Goal: Task Accomplishment & Management: Manage account settings

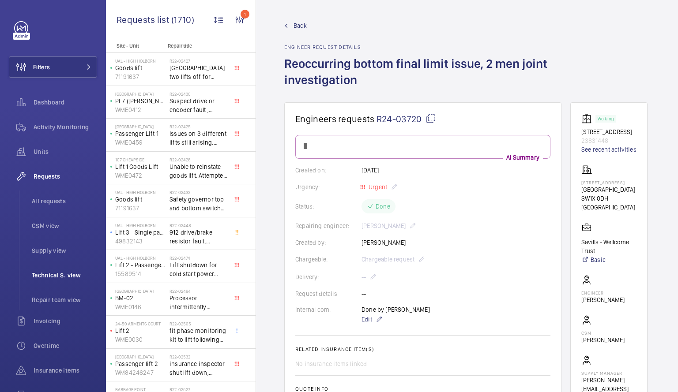
drag, startPoint x: 0, startPoint y: 0, endPoint x: 43, endPoint y: 276, distance: 279.1
click at [43, 276] on span "Technical S. view" at bounding box center [64, 275] width 65 height 9
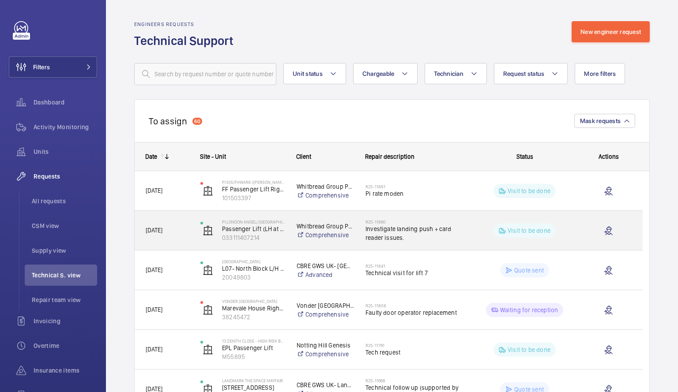
click at [472, 237] on div "Visit to be done" at bounding box center [519, 231] width 109 height 32
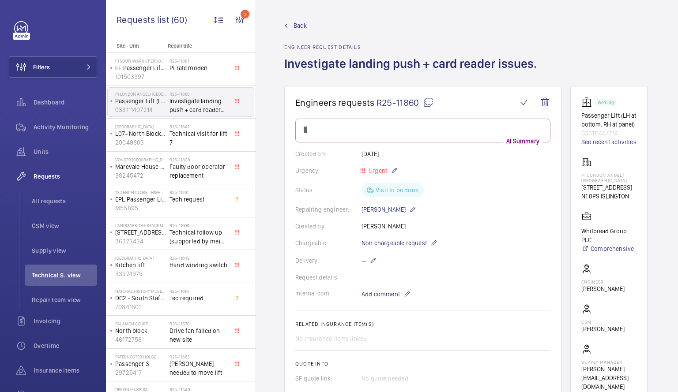
click at [472, 237] on wm-front-card-body "AI Summary Created on: [DATE] Urgency: Urgent Status: Visit to be done Repairin…" at bounding box center [422, 287] width 255 height 336
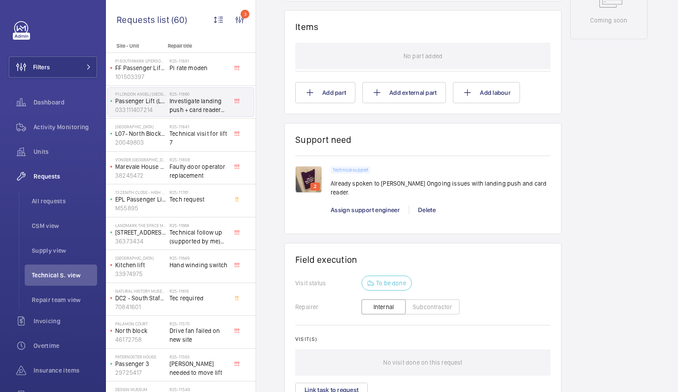
scroll to position [480, 0]
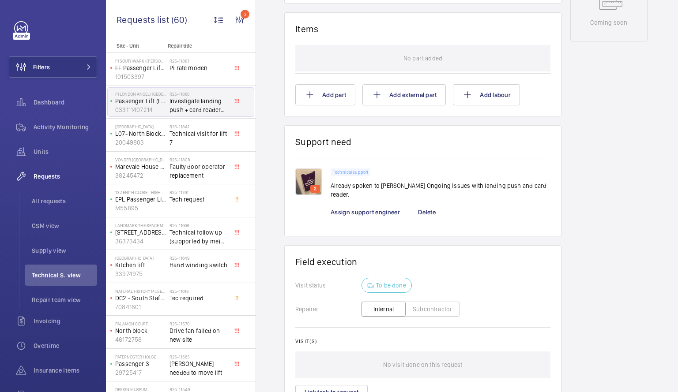
click at [459, 189] on p "Already spoken to [PERSON_NAME] Ongoing issues with landing push and card reade…" at bounding box center [440, 190] width 220 height 18
click at [302, 185] on img at bounding box center [308, 182] width 26 height 26
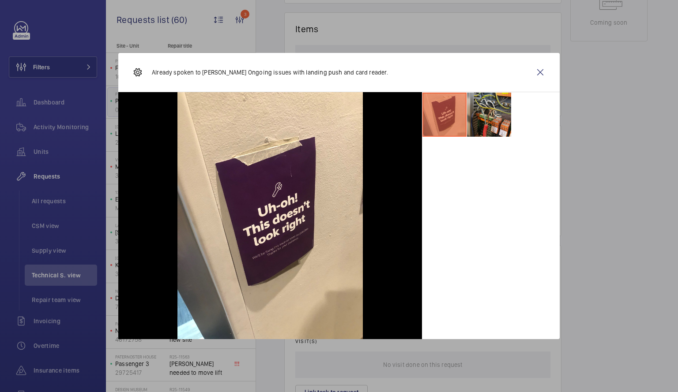
click at [484, 126] on li at bounding box center [489, 115] width 44 height 44
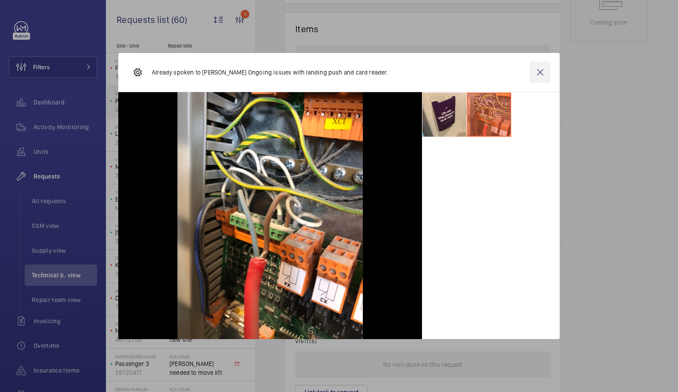
click at [545, 74] on wm-front-icon-button at bounding box center [539, 72] width 21 height 21
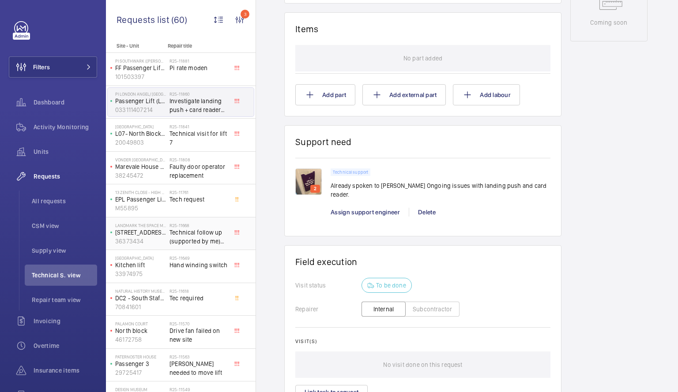
click at [178, 227] on h2 "R25-11668" at bounding box center [198, 225] width 58 height 5
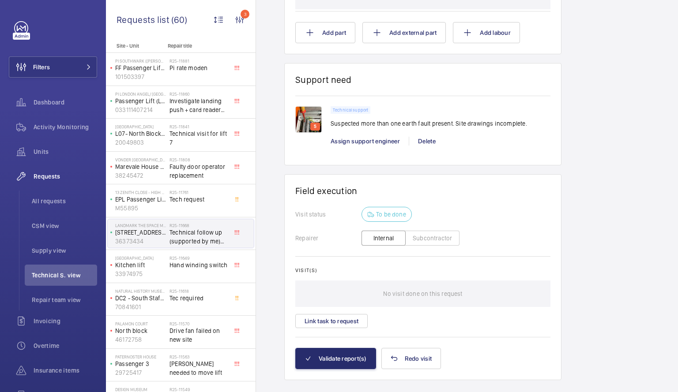
scroll to position [627, 0]
click at [346, 321] on button "Link task to request" at bounding box center [331, 322] width 72 height 14
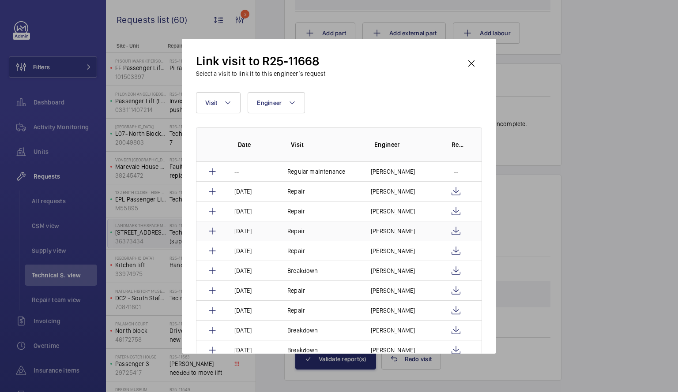
click at [397, 231] on p "[PERSON_NAME]" at bounding box center [393, 231] width 44 height 9
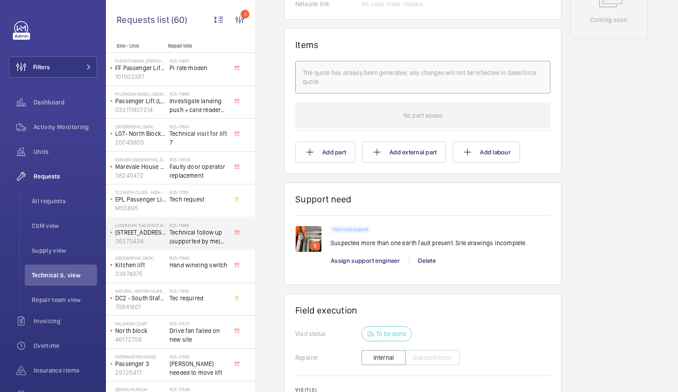
scroll to position [638, 0]
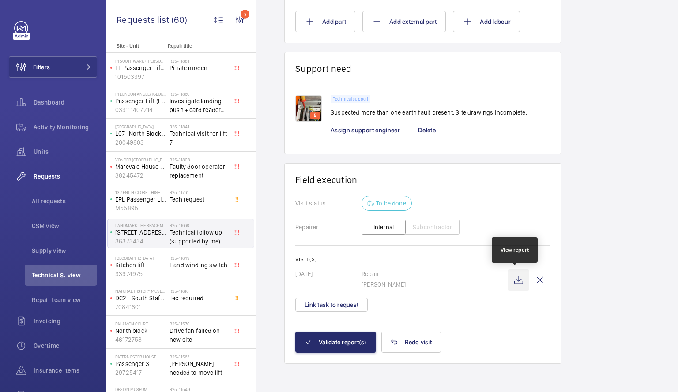
click at [519, 278] on wm-front-icon-button at bounding box center [518, 280] width 21 height 21
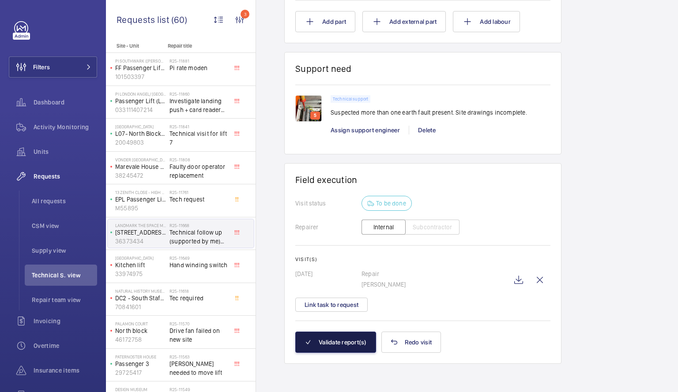
click at [332, 345] on button "Validate report(s)" at bounding box center [335, 342] width 81 height 21
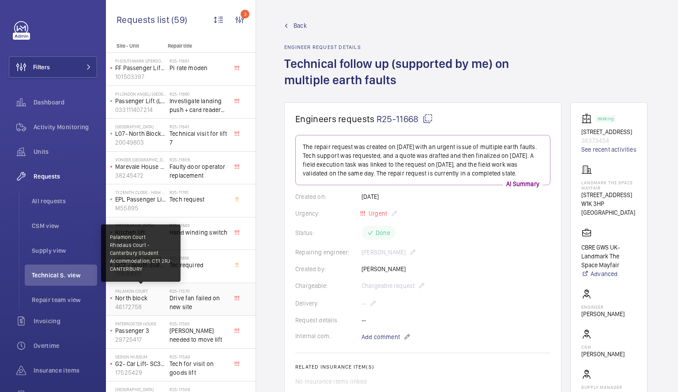
click at [148, 293] on p "Palamon Court" at bounding box center [140, 291] width 51 height 5
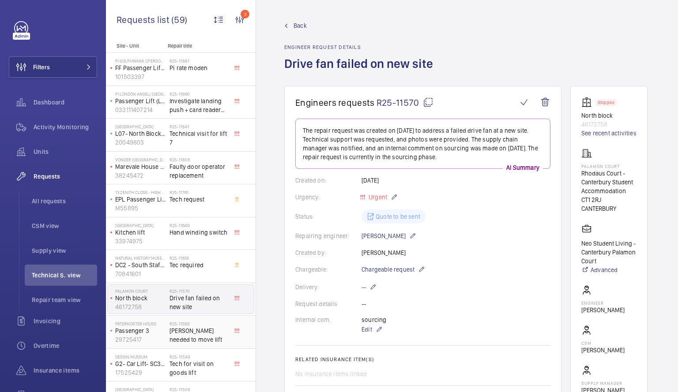
click at [146, 334] on p "Passenger 3" at bounding box center [140, 330] width 51 height 9
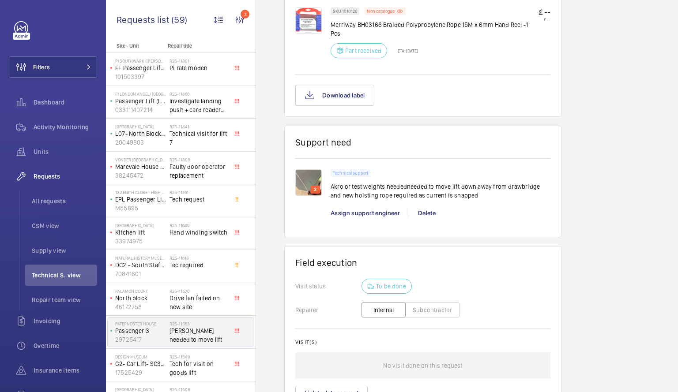
scroll to position [627, 0]
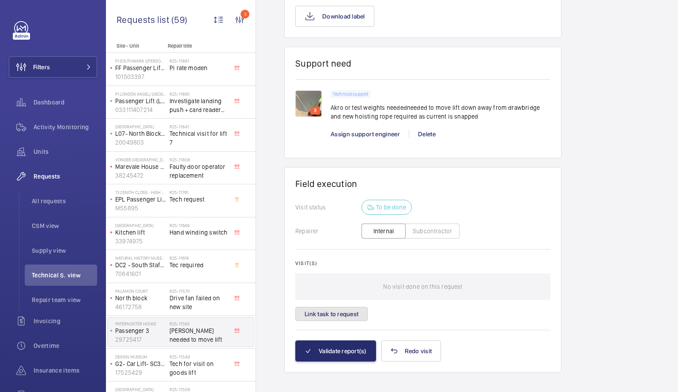
click at [339, 307] on button "Link task to request" at bounding box center [331, 314] width 72 height 14
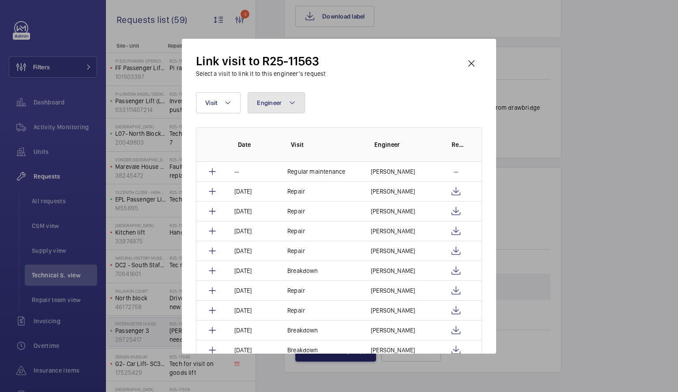
click at [296, 94] on button "Engineer" at bounding box center [275, 102] width 57 height 21
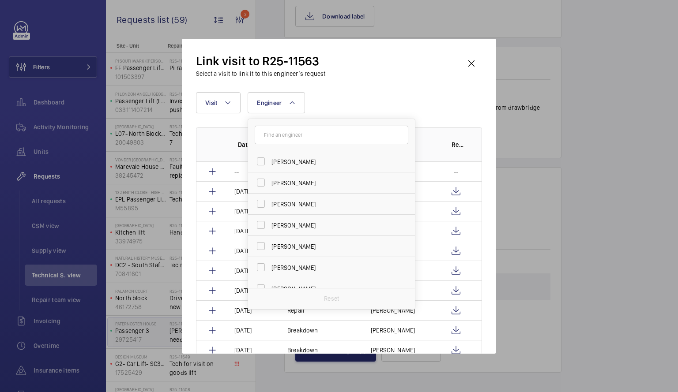
click at [278, 133] on input "text" at bounding box center [332, 135] width 154 height 19
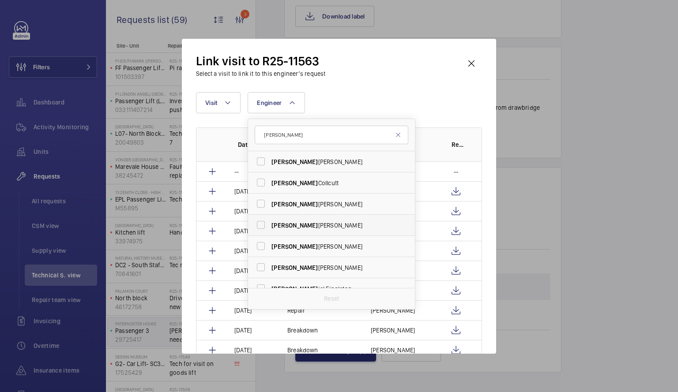
type input "[PERSON_NAME]"
click at [263, 225] on label "[PERSON_NAME]" at bounding box center [325, 225] width 154 height 21
click at [263, 225] on input "[PERSON_NAME]" at bounding box center [261, 225] width 18 height 18
checkbox input "true"
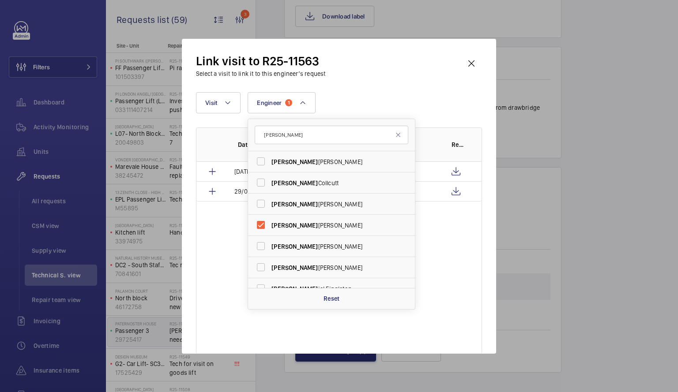
click at [446, 237] on div "Date Visit Engineer Report [DATE] Repair [PERSON_NAME] [DATE] Repair [PERSON_NA…" at bounding box center [339, 240] width 286 height 226
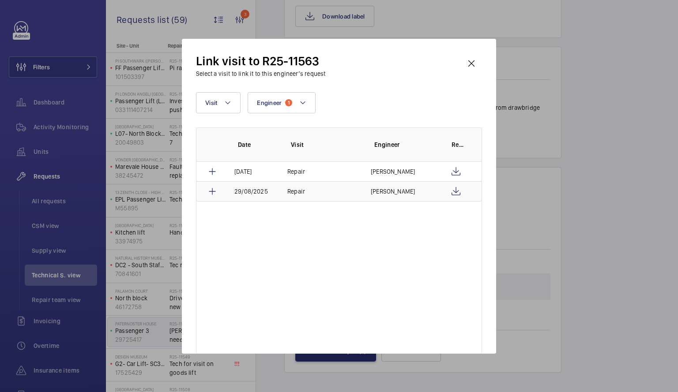
click at [337, 187] on td "Repair" at bounding box center [318, 191] width 83 height 20
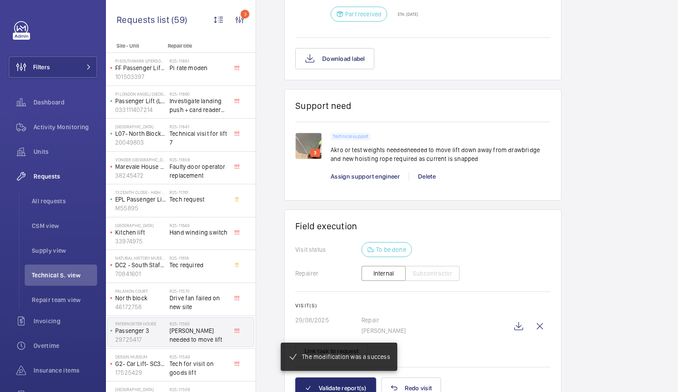
scroll to position [618, 0]
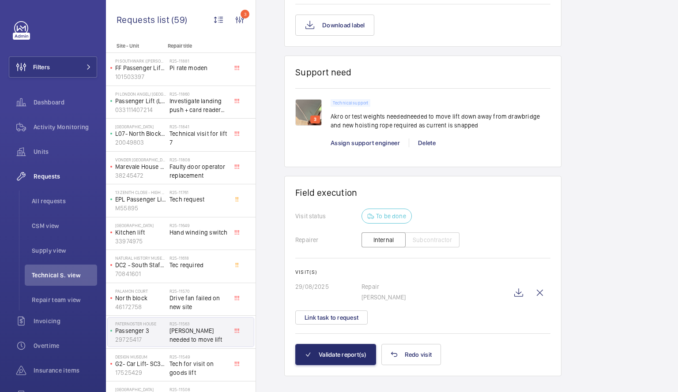
click at [360, 318] on wm-front-card-body "Visit status To be done Repairer Internal Subcontractor Visit(s) [DATE] Repair …" at bounding box center [422, 276] width 255 height 135
click at [352, 311] on button "Link task to request" at bounding box center [331, 318] width 72 height 14
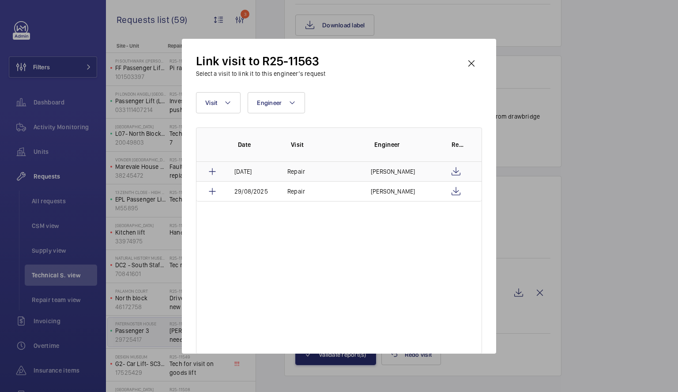
click at [251, 170] on p "[DATE]" at bounding box center [242, 171] width 17 height 9
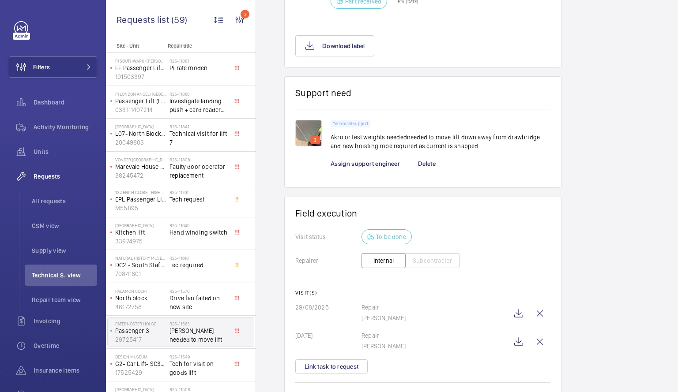
scroll to position [602, 0]
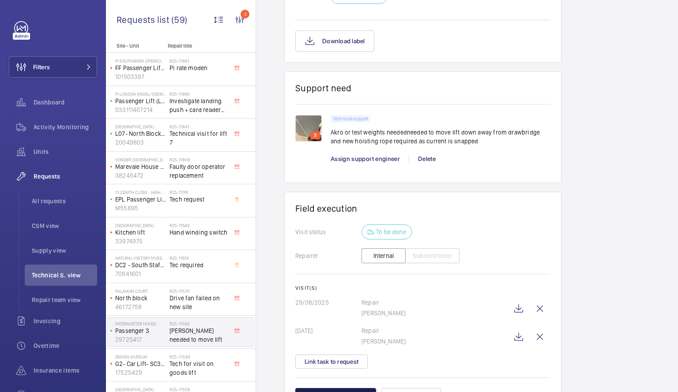
click at [336, 388] on button "Validate report(s)" at bounding box center [335, 398] width 81 height 21
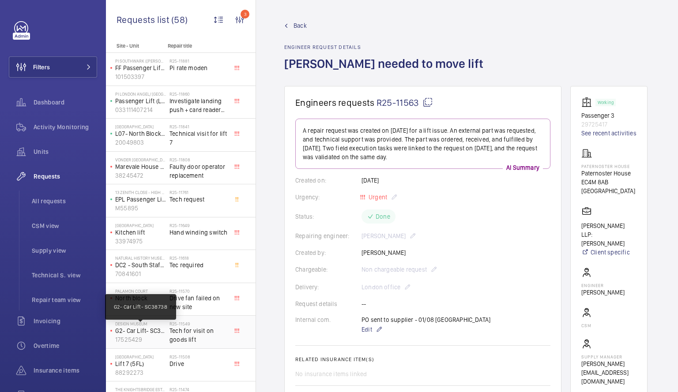
click at [163, 331] on p "G2- Car Lift- SC38738" at bounding box center [140, 330] width 51 height 9
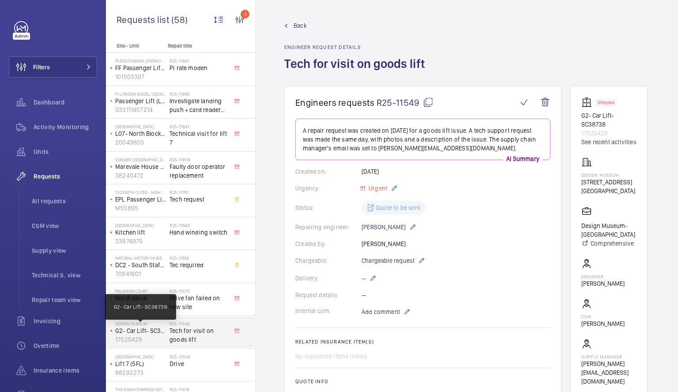
click at [163, 331] on p "G2- Car Lift- SC38738" at bounding box center [140, 330] width 51 height 9
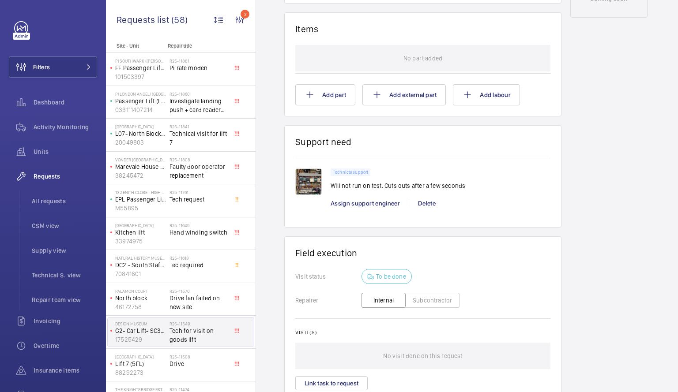
scroll to position [495, 0]
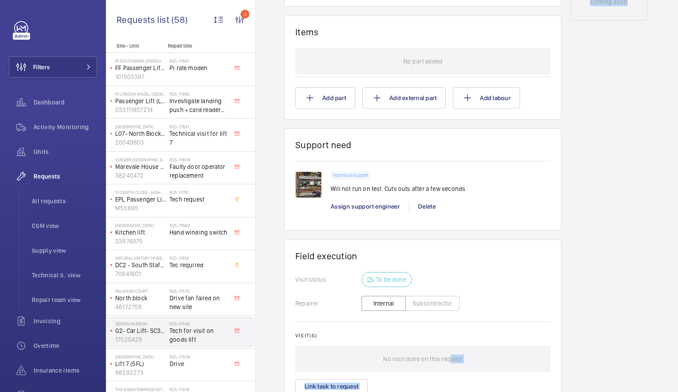
drag, startPoint x: 449, startPoint y: 363, endPoint x: 677, endPoint y: 188, distance: 287.6
click at [677, 188] on div "Back Engineer request details Tech for visit on goods lift Engineers requests R…" at bounding box center [467, 196] width 422 height 392
click at [358, 381] on button "Link task to request" at bounding box center [331, 386] width 72 height 14
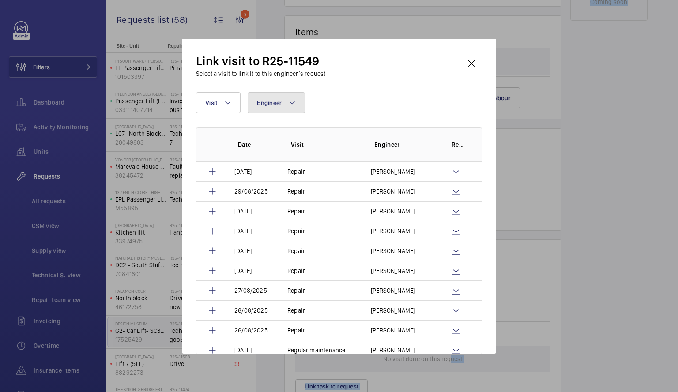
click at [292, 103] on mat-icon at bounding box center [292, 102] width 7 height 11
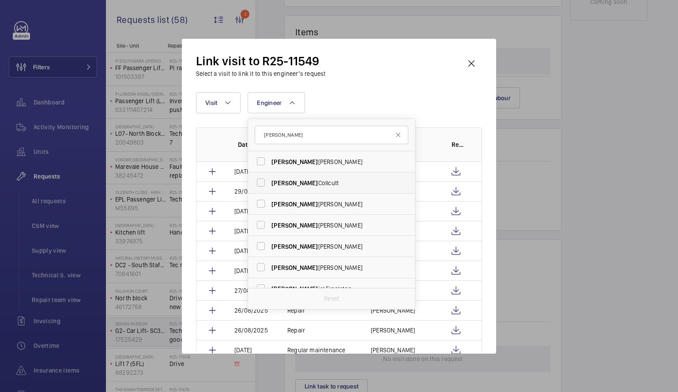
type input "[PERSON_NAME]"
click at [260, 181] on label "[PERSON_NAME]" at bounding box center [325, 182] width 154 height 21
click at [260, 181] on input "[PERSON_NAME]" at bounding box center [261, 183] width 18 height 18
checkbox input "true"
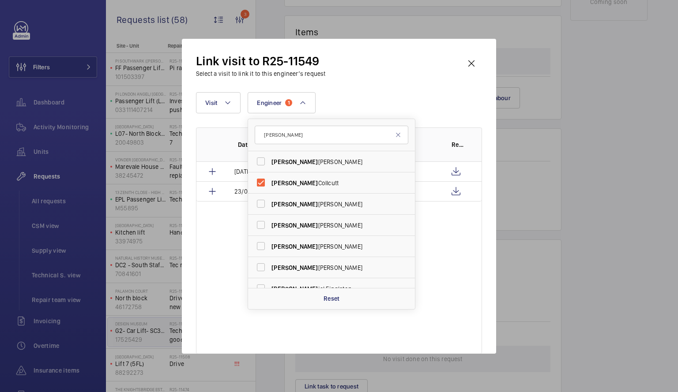
click at [464, 306] on div "Date Visit Engineer Report [DATE] Repair [PERSON_NAME] [DATE] Repair [PERSON_NA…" at bounding box center [339, 240] width 286 height 226
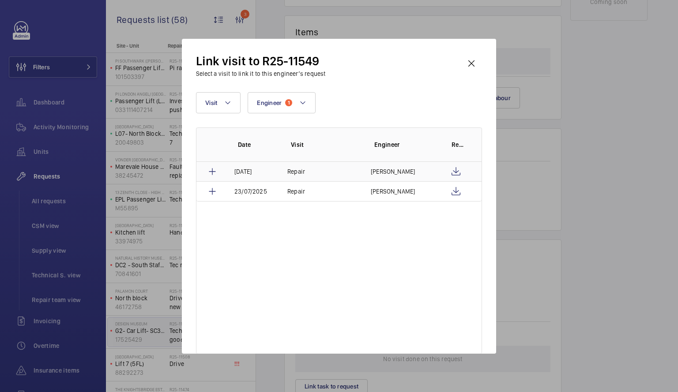
click at [355, 173] on td "Repair" at bounding box center [318, 171] width 83 height 19
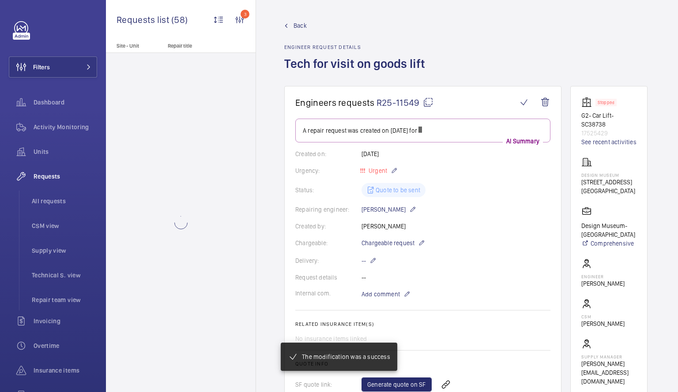
click at [618, 216] on wm-front-card-body "Stopped G2- Car Lift- SC38738 17525429 See recent activities Design Museum [STR…" at bounding box center [608, 241] width 55 height 289
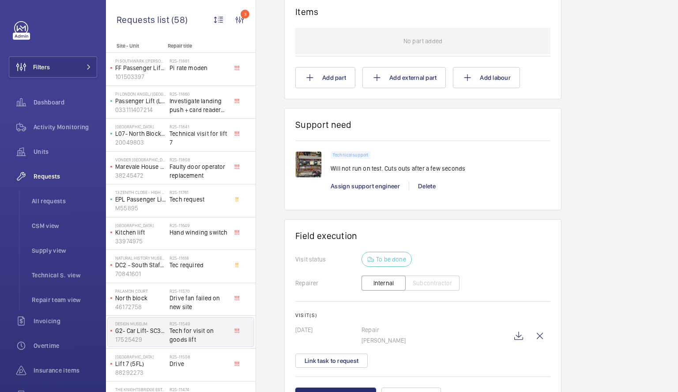
scroll to position [581, 0]
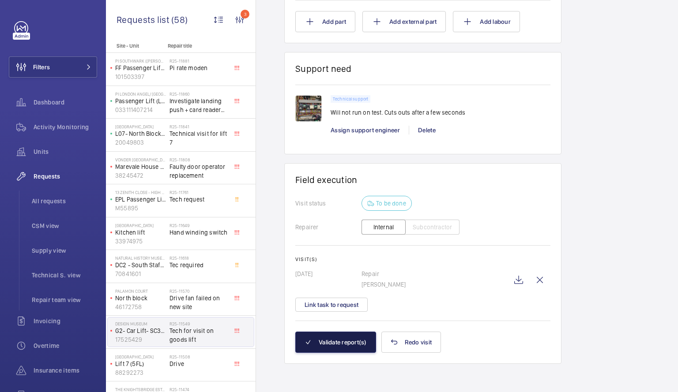
click at [339, 339] on button "Validate report(s)" at bounding box center [335, 342] width 81 height 21
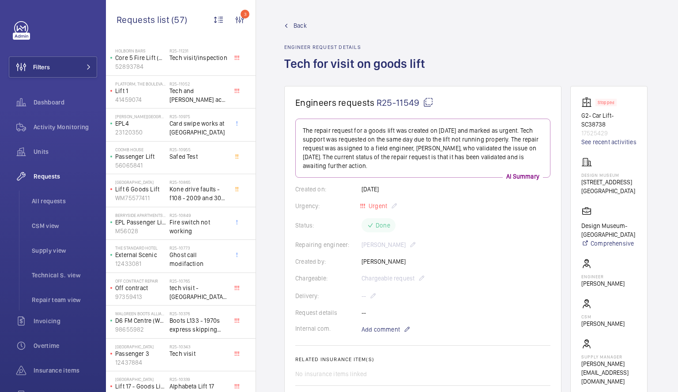
scroll to position [415, 0]
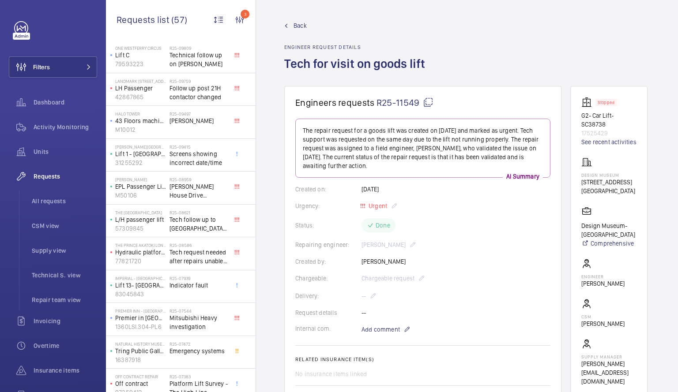
scroll to position [1534, 0]
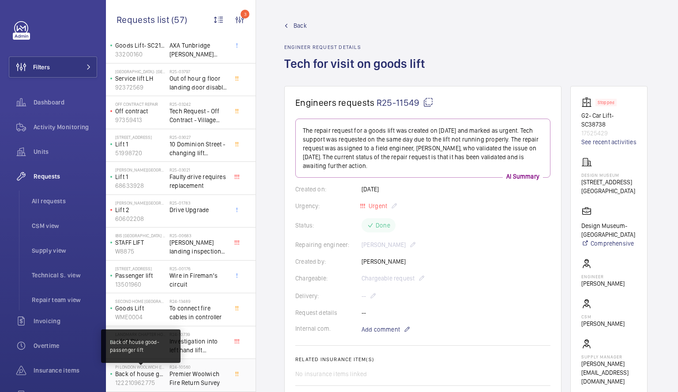
click at [153, 378] on p "Back of house good-passenger lift" at bounding box center [140, 374] width 51 height 9
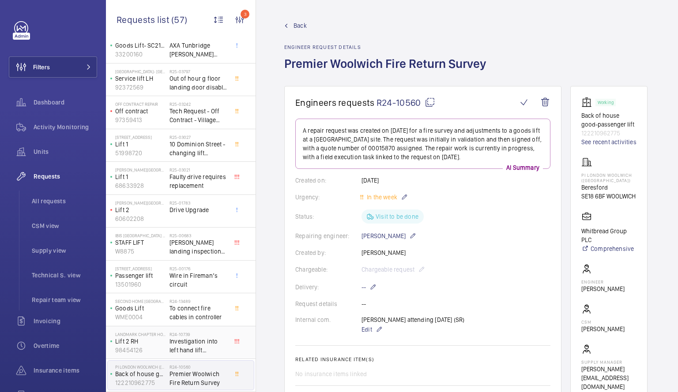
click at [198, 338] on span "Investigation into left hand lift reoccuring fault" at bounding box center [198, 346] width 58 height 18
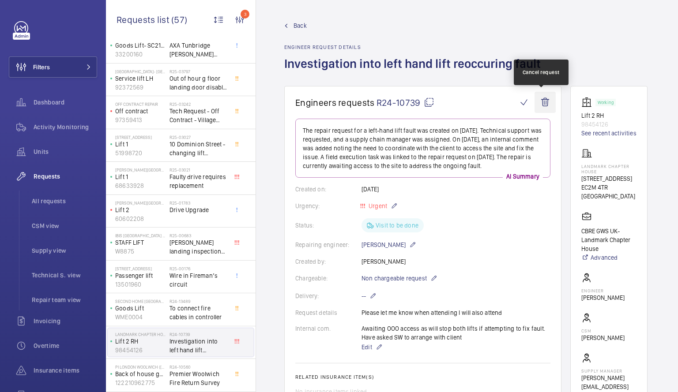
click at [541, 102] on wm-front-icon-button at bounding box center [544, 102] width 21 height 21
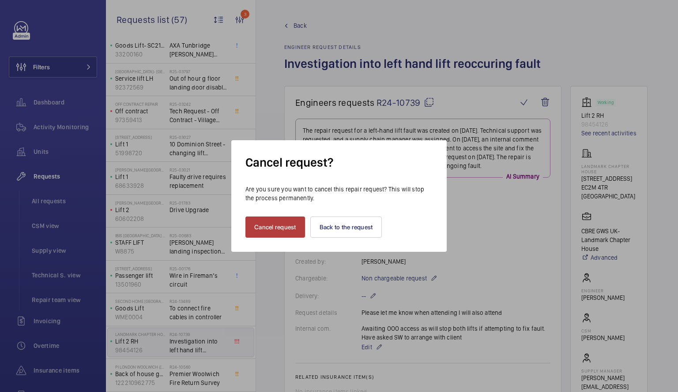
click at [262, 227] on button "Cancel request" at bounding box center [275, 227] width 60 height 21
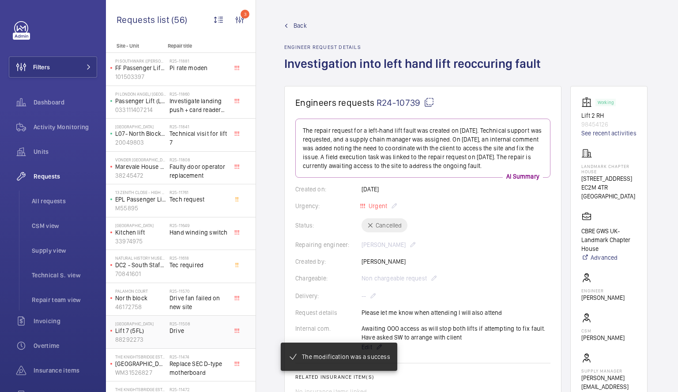
click at [189, 330] on span "Drive" at bounding box center [198, 330] width 58 height 9
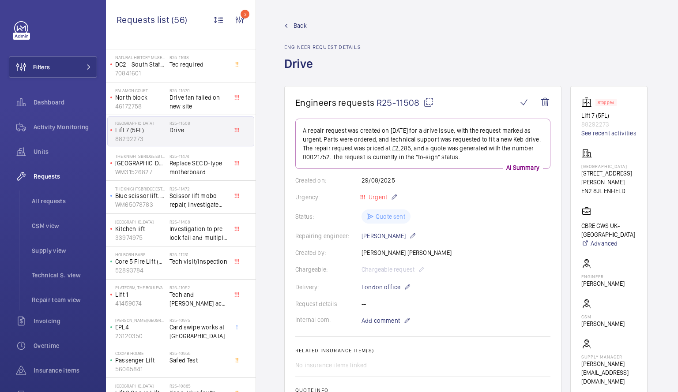
scroll to position [202, 0]
click at [201, 253] on h2 "R25-11231" at bounding box center [198, 252] width 58 height 5
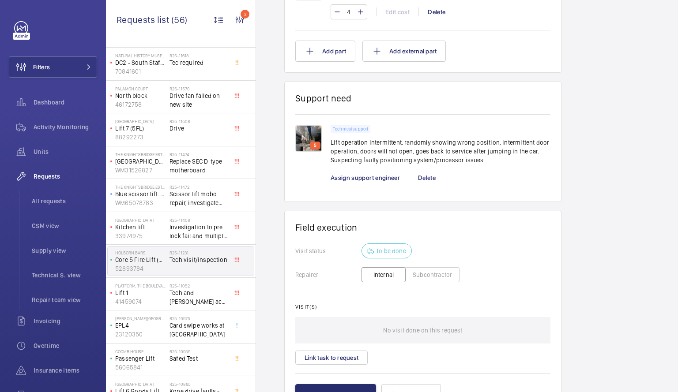
scroll to position [625, 0]
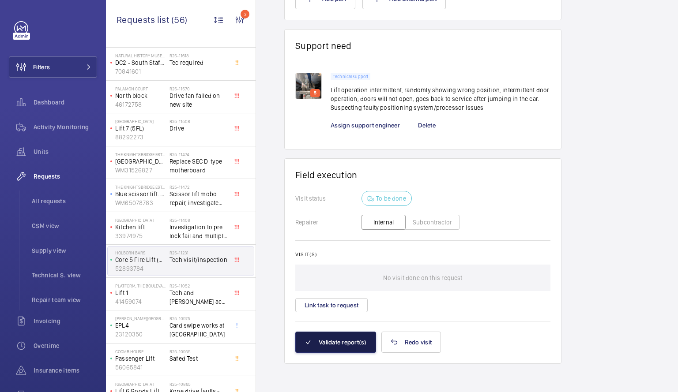
click at [331, 349] on button "Validate report(s)" at bounding box center [335, 342] width 81 height 21
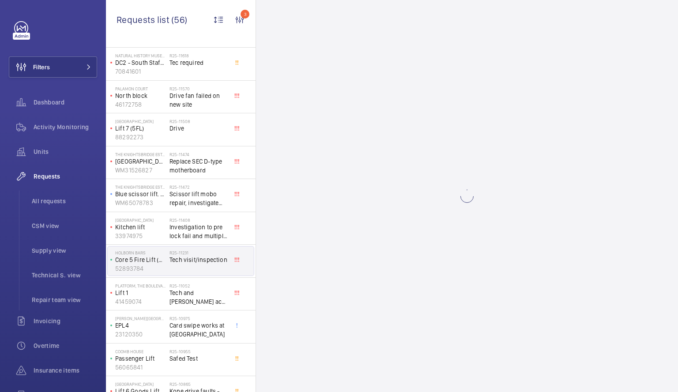
scroll to position [0, 0]
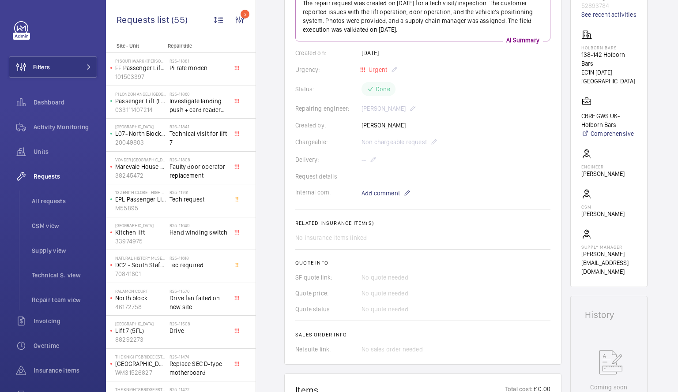
scroll to position [72, 0]
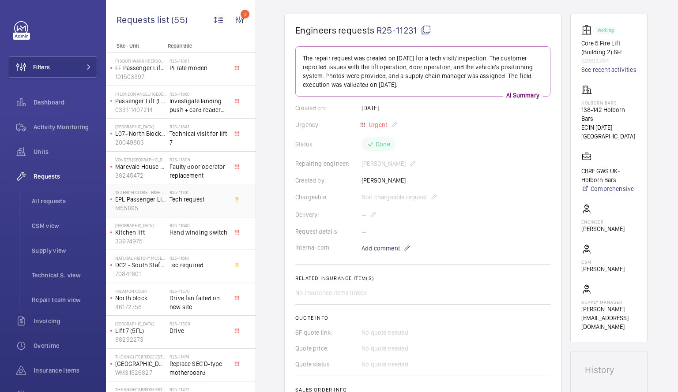
click at [162, 199] on p "EPL Passenger Lift" at bounding box center [140, 199] width 51 height 9
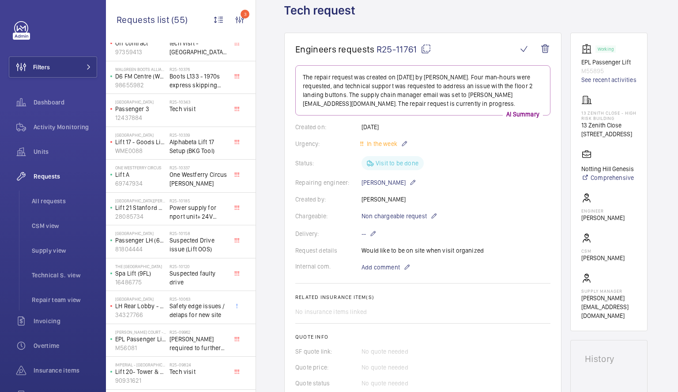
scroll to position [620, 0]
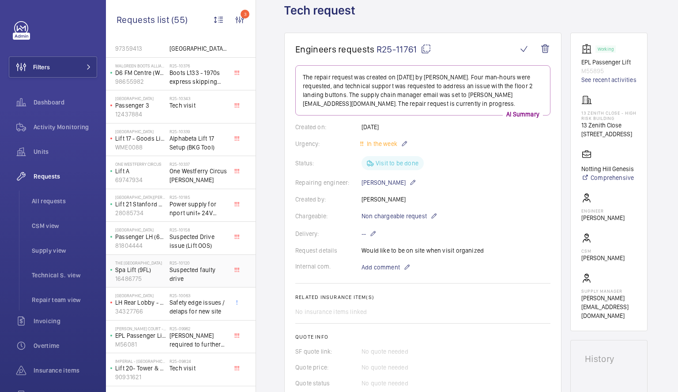
click at [195, 280] on span "Suspected faulty drive" at bounding box center [198, 275] width 58 height 18
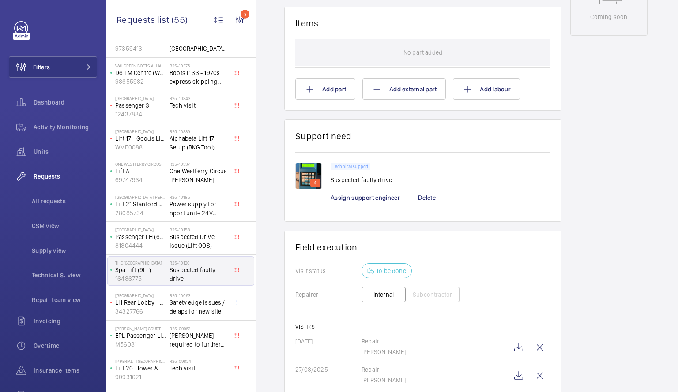
scroll to position [491, 0]
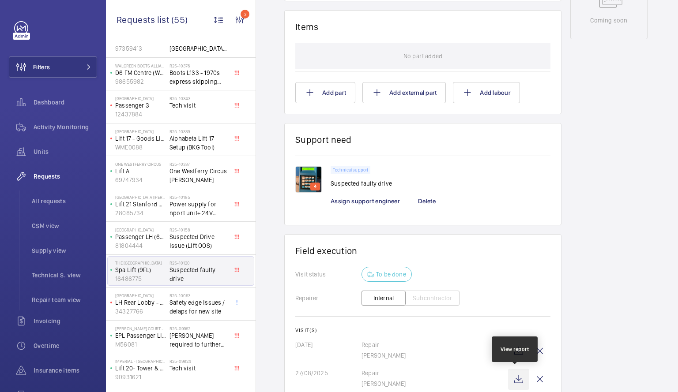
click at [513, 381] on wm-front-icon-button at bounding box center [518, 379] width 21 height 21
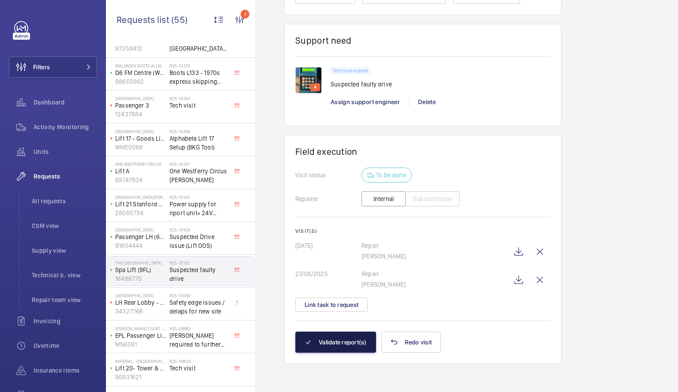
click at [350, 341] on button "Validate report(s)" at bounding box center [335, 342] width 81 height 21
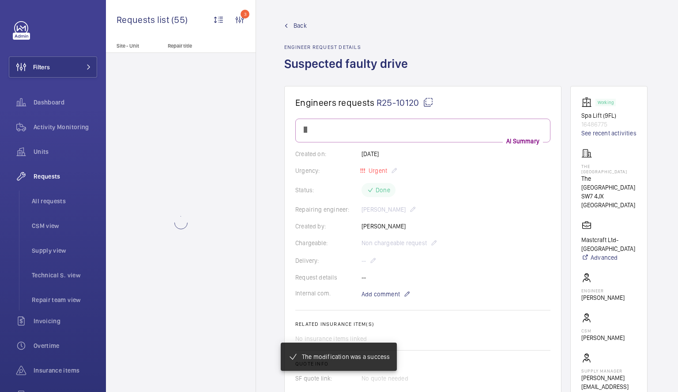
scroll to position [0, 0]
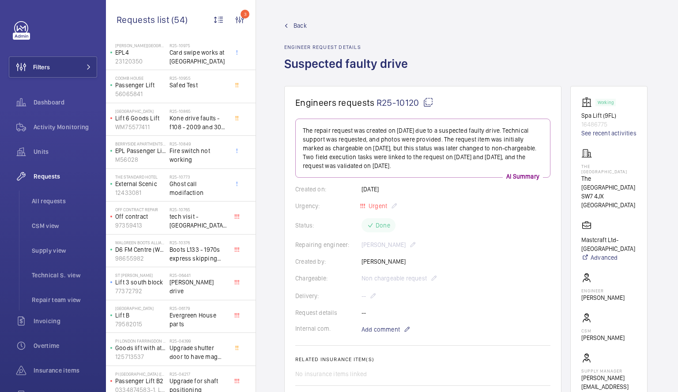
scroll to position [778, 0]
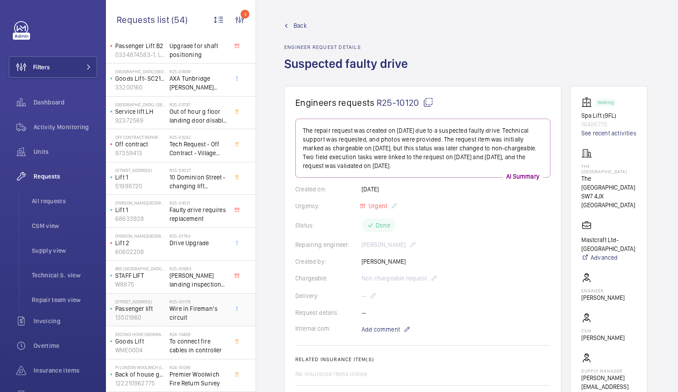
click at [182, 310] on span "Wire in Fireman’s circuit" at bounding box center [198, 313] width 58 height 18
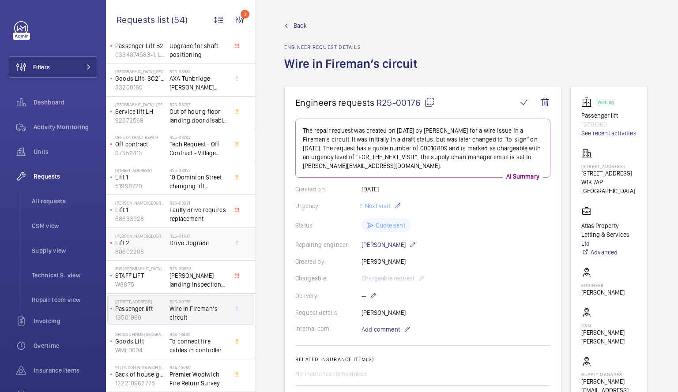
click at [171, 245] on span "Drive Upgrade" at bounding box center [198, 243] width 58 height 9
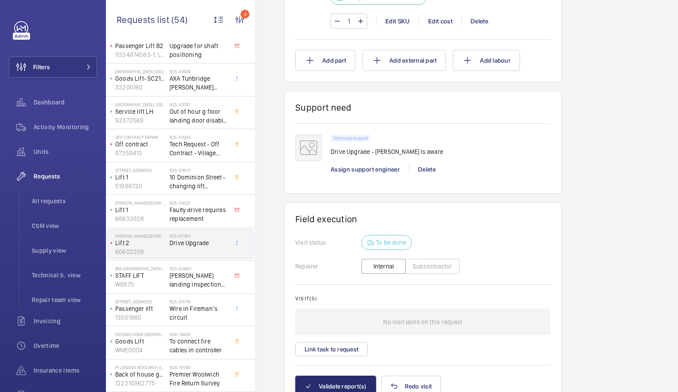
scroll to position [711, 0]
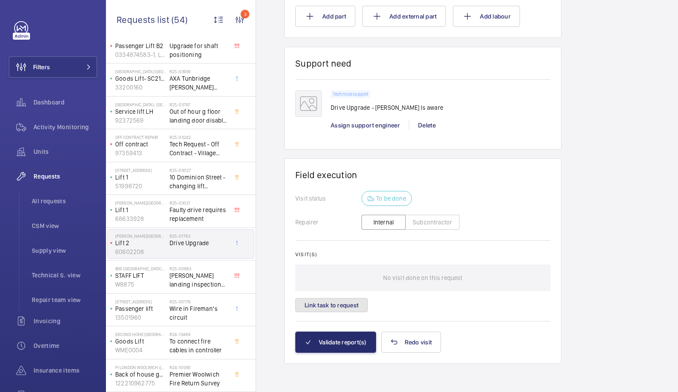
click at [335, 308] on button "Link task to request" at bounding box center [331, 305] width 72 height 14
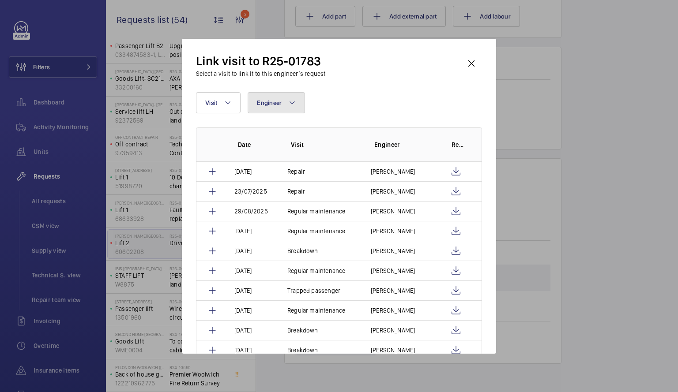
click at [272, 106] on button "Engineer" at bounding box center [275, 102] width 57 height 21
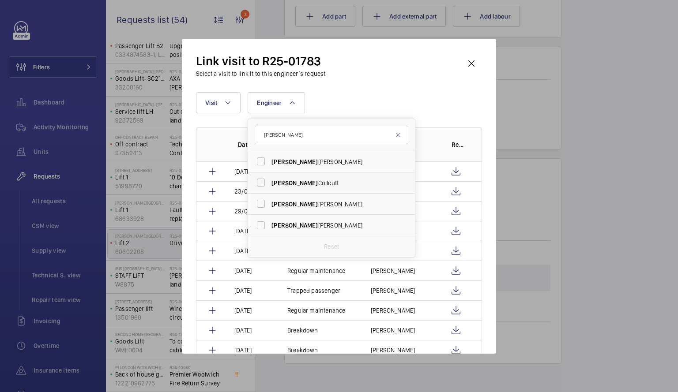
type input "[PERSON_NAME]"
click at [260, 181] on label "[PERSON_NAME]" at bounding box center [325, 182] width 154 height 21
click at [260, 181] on input "[PERSON_NAME]" at bounding box center [261, 183] width 18 height 18
checkbox input "true"
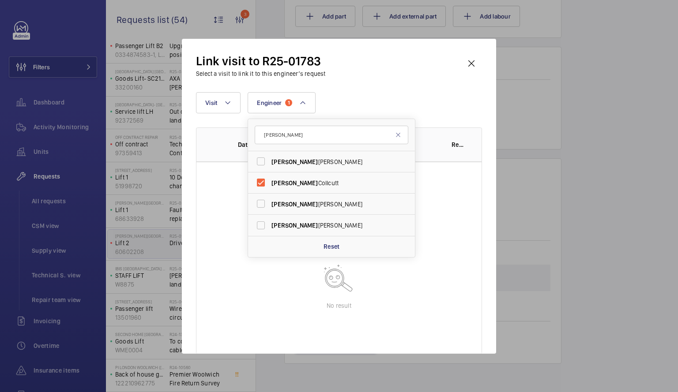
click at [219, 203] on wm-front-table-empty-state "No result" at bounding box center [338, 285] width 285 height 247
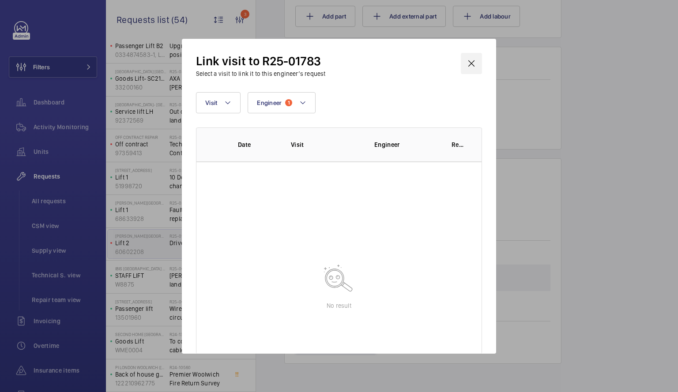
click at [469, 62] on wm-front-icon-button at bounding box center [471, 63] width 21 height 21
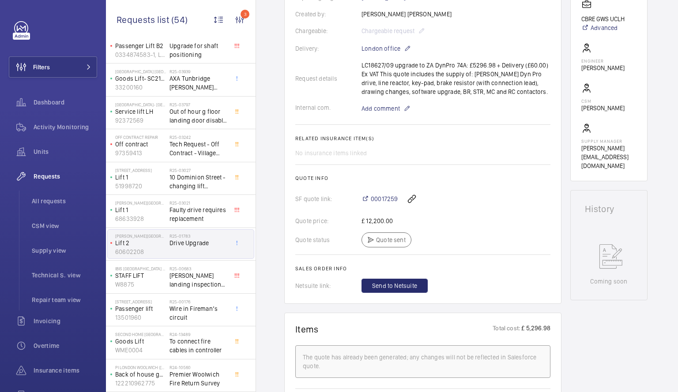
scroll to position [207, 0]
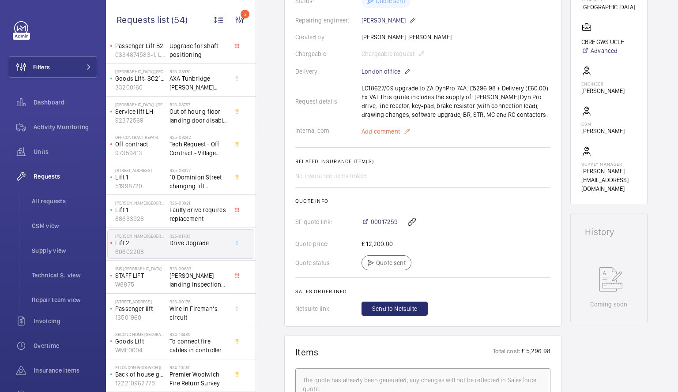
click at [397, 131] on span "Add comment" at bounding box center [380, 131] width 38 height 9
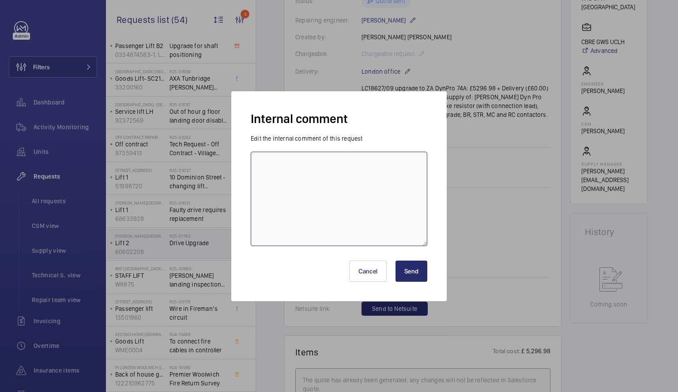
click at [314, 164] on textarea at bounding box center [339, 199] width 176 height 94
type textarea "Have chased CSM several times for update on quote. moving to cancelled."
click at [416, 272] on button "Send" at bounding box center [411, 271] width 32 height 21
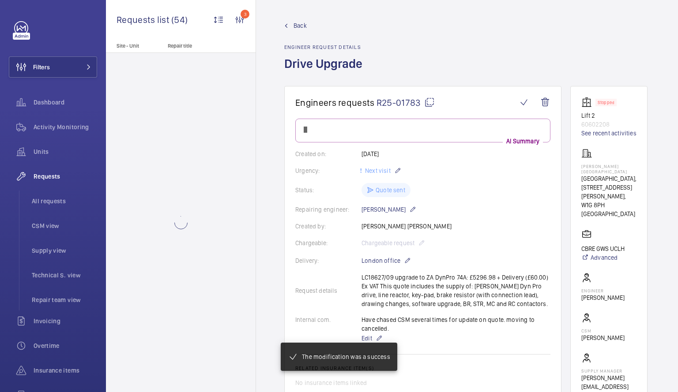
scroll to position [0, 0]
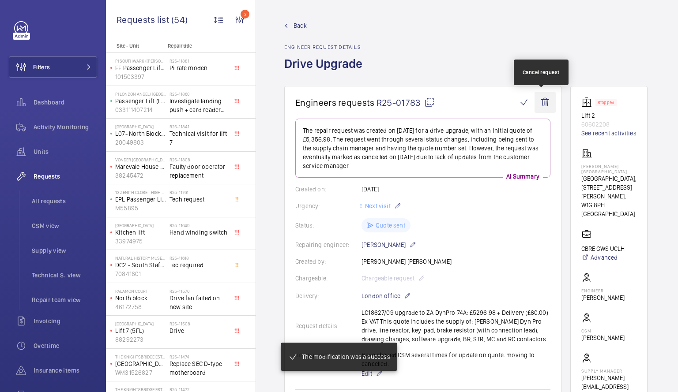
click at [544, 96] on wm-front-icon-button at bounding box center [544, 102] width 21 height 21
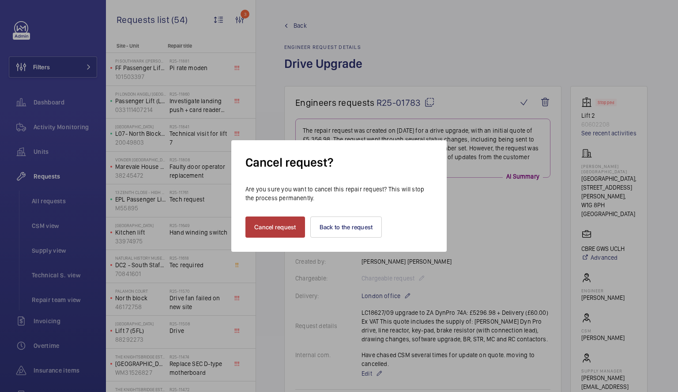
click at [294, 228] on button "Cancel request" at bounding box center [275, 227] width 60 height 21
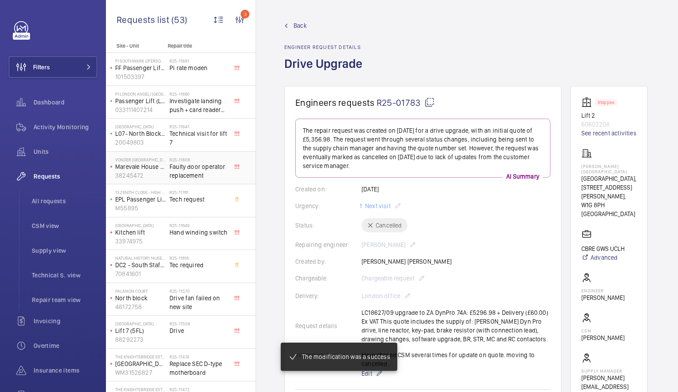
click at [199, 169] on span "Faulty door operator replacement" at bounding box center [198, 171] width 58 height 18
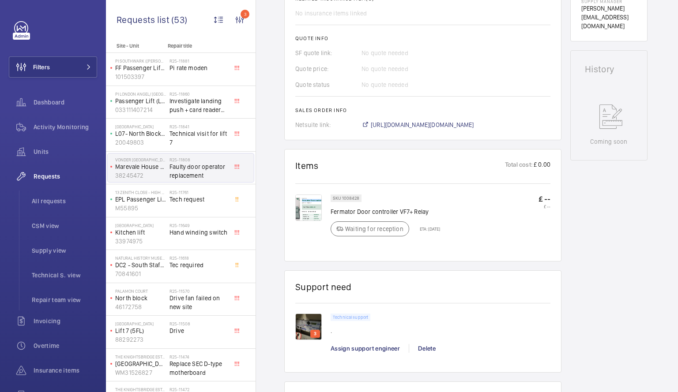
scroll to position [386, 0]
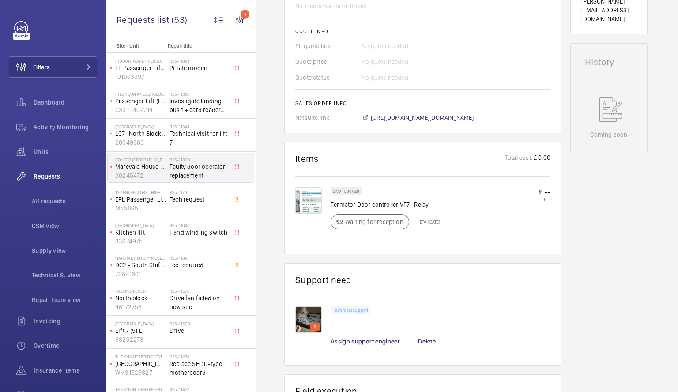
click at [306, 321] on img at bounding box center [308, 320] width 26 height 26
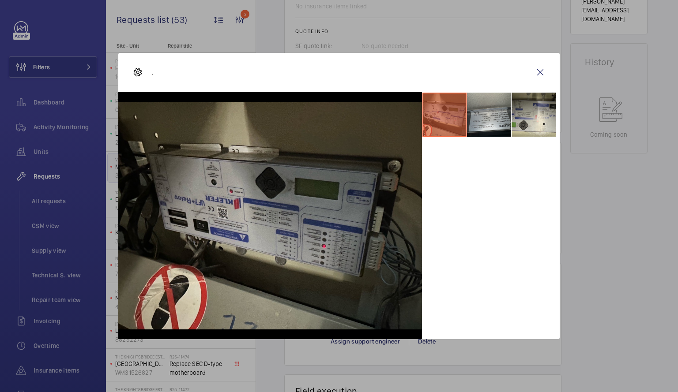
click at [494, 108] on li at bounding box center [489, 115] width 44 height 44
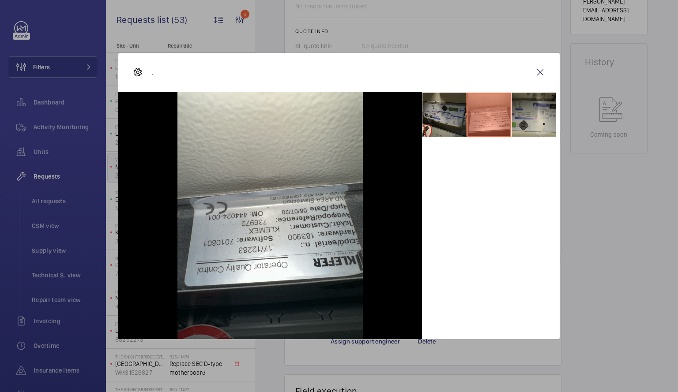
click at [544, 113] on li at bounding box center [533, 115] width 44 height 44
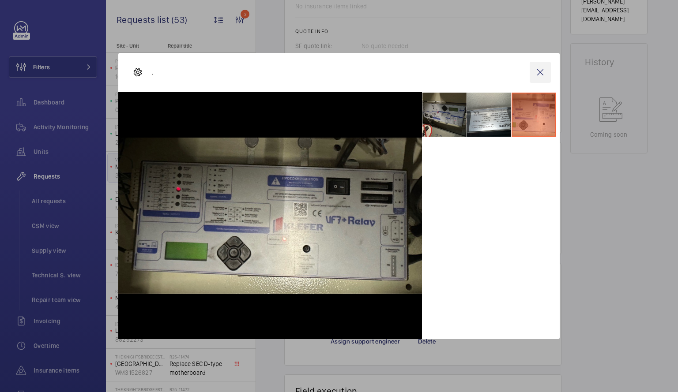
click at [541, 68] on wm-front-icon-button at bounding box center [539, 72] width 21 height 21
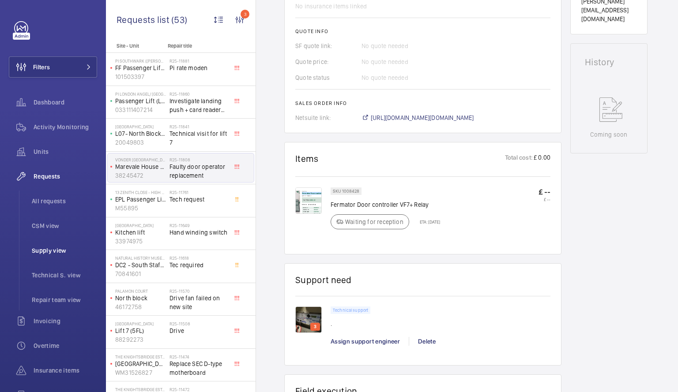
drag, startPoint x: 173, startPoint y: 180, endPoint x: 91, endPoint y: 241, distance: 102.1
click at [91, 241] on mat-sidenav-content "Filters Dashboard Activity Monitoring Units Requests All requests CSM view Supp…" at bounding box center [339, 196] width 678 height 392
click at [263, 154] on div "Engineers requests R25-11808 A repair request was created on [DATE] for a fault…" at bounding box center [467, 154] width 422 height 908
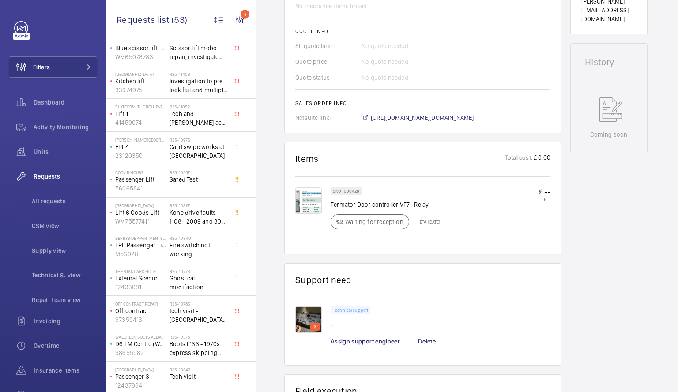
scroll to position [361, 0]
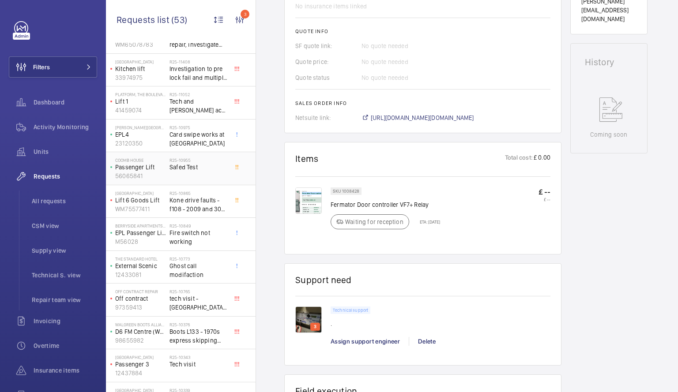
click at [192, 162] on h2 "R25-10955" at bounding box center [198, 159] width 58 height 5
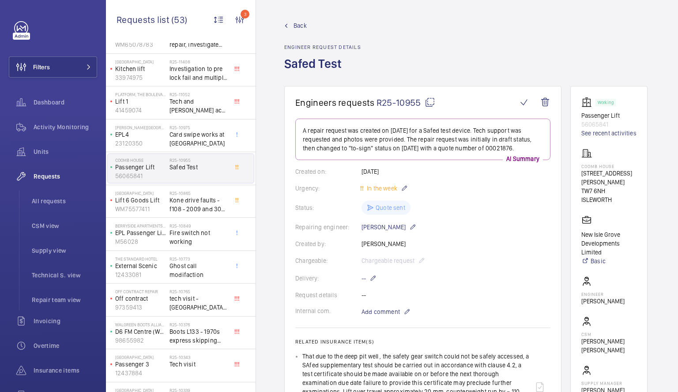
click at [433, 102] on mat-icon at bounding box center [429, 102] width 11 height 11
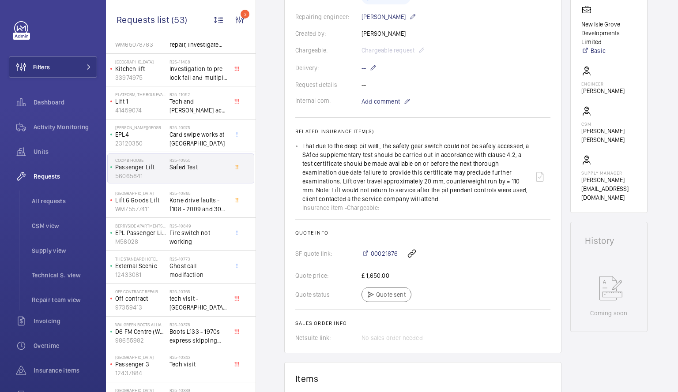
scroll to position [212, 0]
drag, startPoint x: 350, startPoint y: 250, endPoint x: 402, endPoint y: 251, distance: 52.1
click at [402, 251] on div "SF quote link: 00021876" at bounding box center [422, 252] width 255 height 21
click at [402, 251] on wm-front-icon-button at bounding box center [411, 252] width 21 height 21
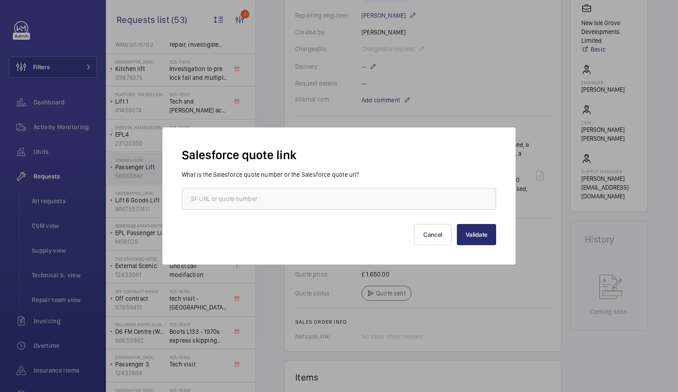
click at [450, 273] on div at bounding box center [339, 196] width 678 height 392
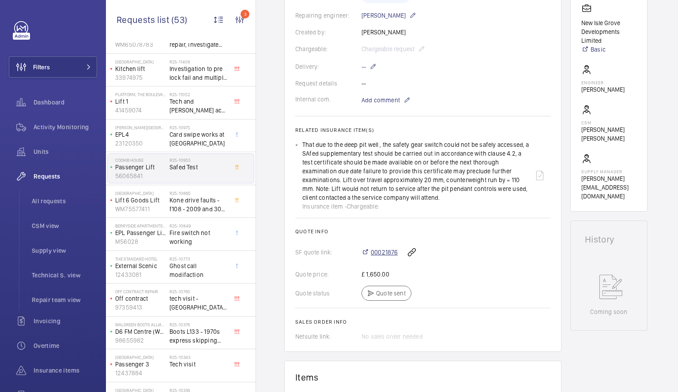
click at [393, 253] on span "00021876" at bounding box center [384, 252] width 27 height 9
click at [497, 50] on div "Chargeable: Chargeable request" at bounding box center [422, 49] width 255 height 11
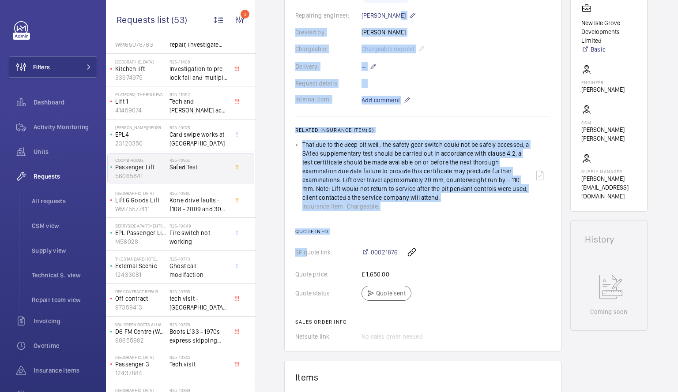
drag, startPoint x: 308, startPoint y: 239, endPoint x: 420, endPoint y: -38, distance: 299.1
click at [420, 0] on html "Filters Dashboard Activity Monitoring Units Requests All requests CSM view Supp…" at bounding box center [339, 196] width 678 height 392
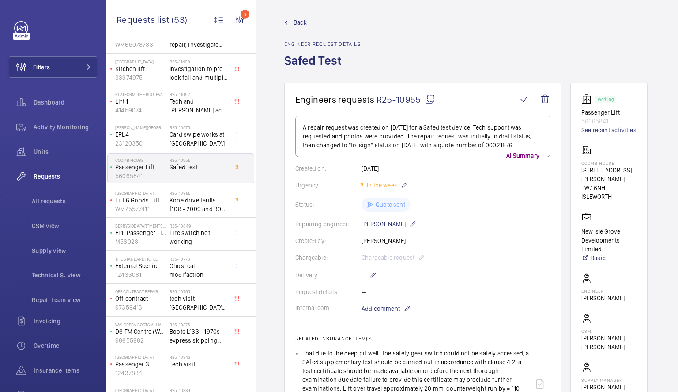
scroll to position [0, 0]
